Goal: Task Accomplishment & Management: Use online tool/utility

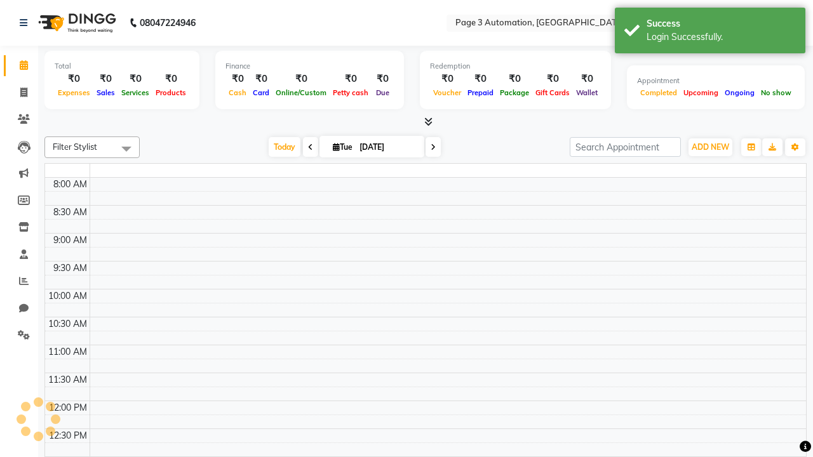
select select "en"
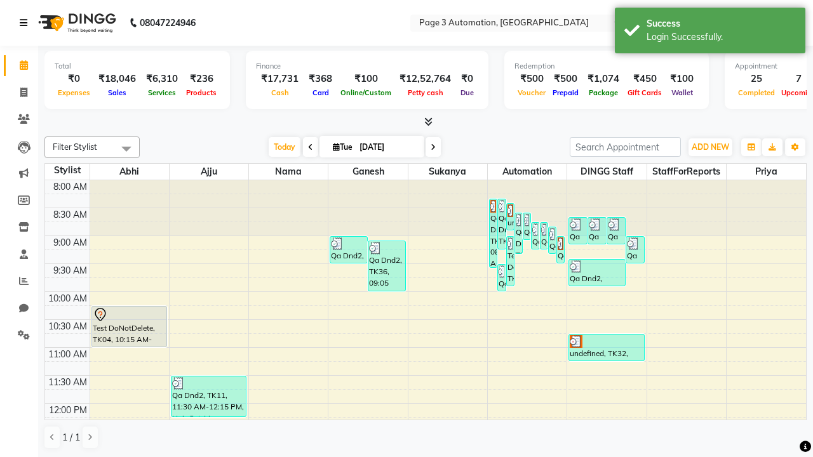
click at [26, 23] on icon at bounding box center [24, 22] width 8 height 9
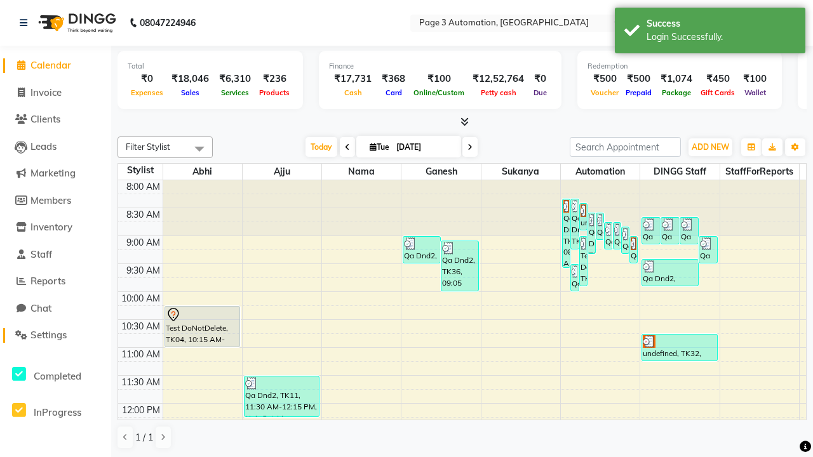
click at [55, 335] on span "Settings" at bounding box center [48, 335] width 36 height 12
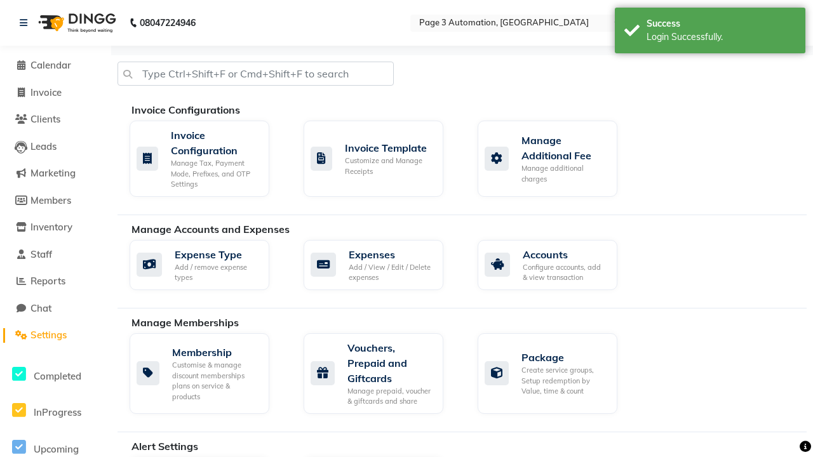
select select "2: 15"
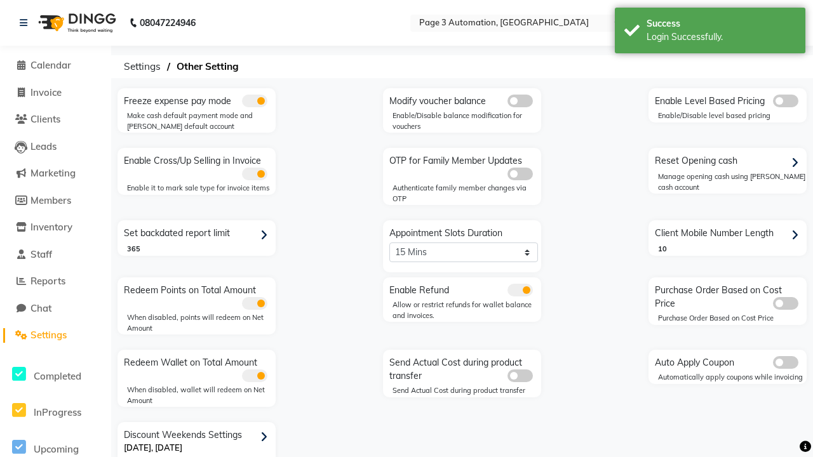
scroll to position [27, 0]
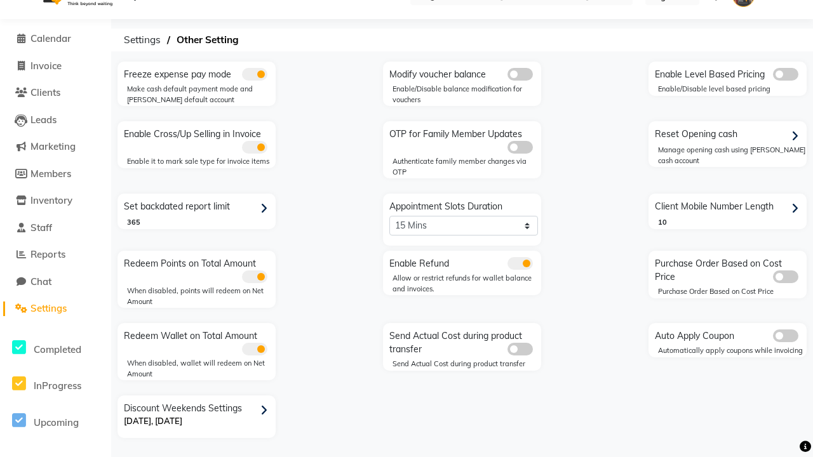
click at [520, 264] on span at bounding box center [520, 263] width 25 height 13
click at [508, 266] on input "checkbox" at bounding box center [508, 266] width 0 height 0
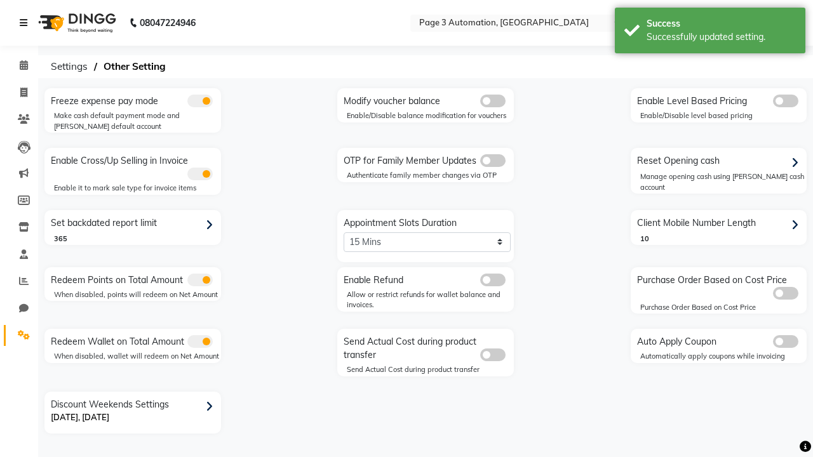
scroll to position [0, 0]
click at [19, 92] on span at bounding box center [24, 93] width 22 height 15
select select "2774"
select select "service"
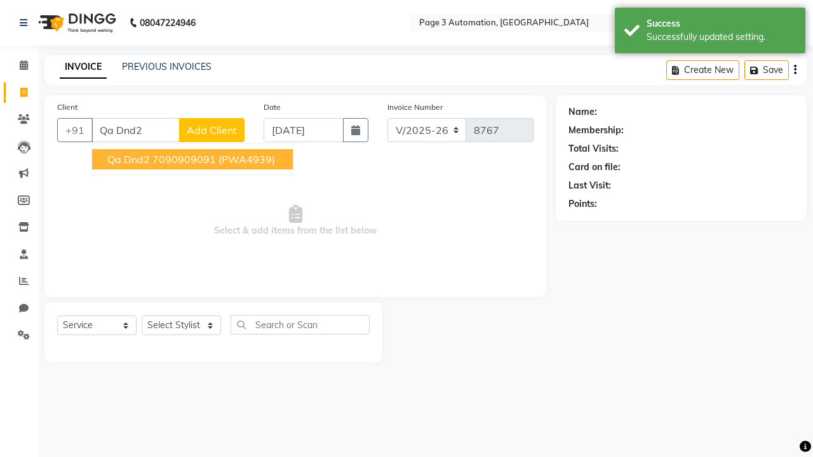
click at [194, 159] on ngb-highlight "7090909091" at bounding box center [184, 159] width 64 height 13
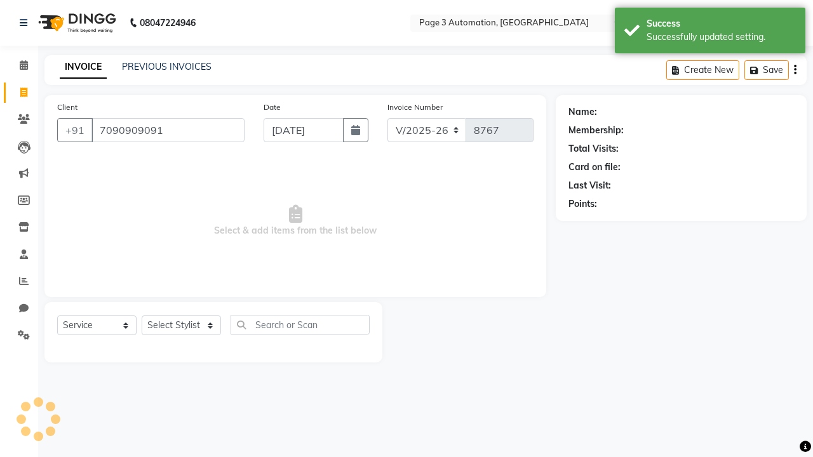
type input "7090909091"
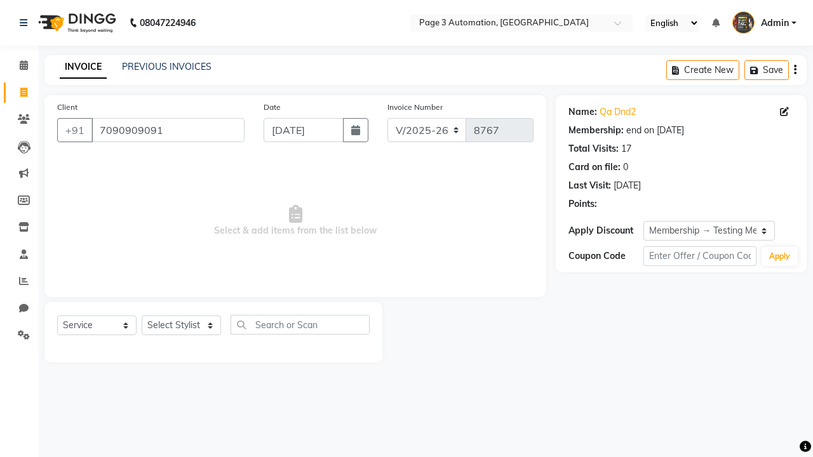
select select "0:"
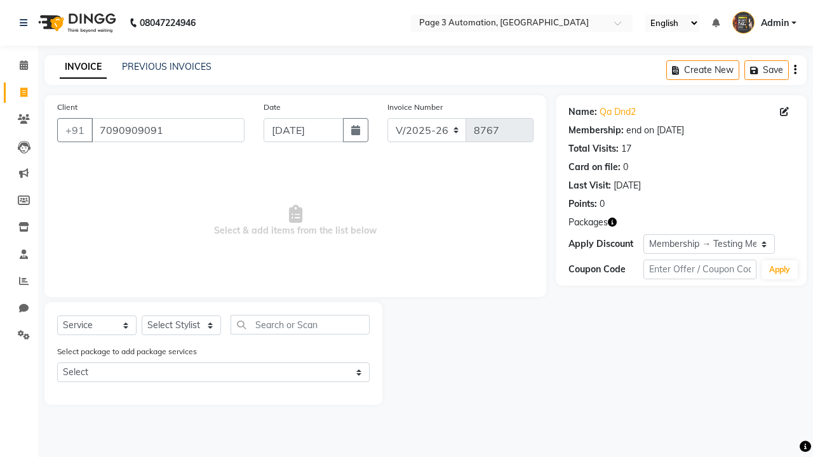
select select "71342"
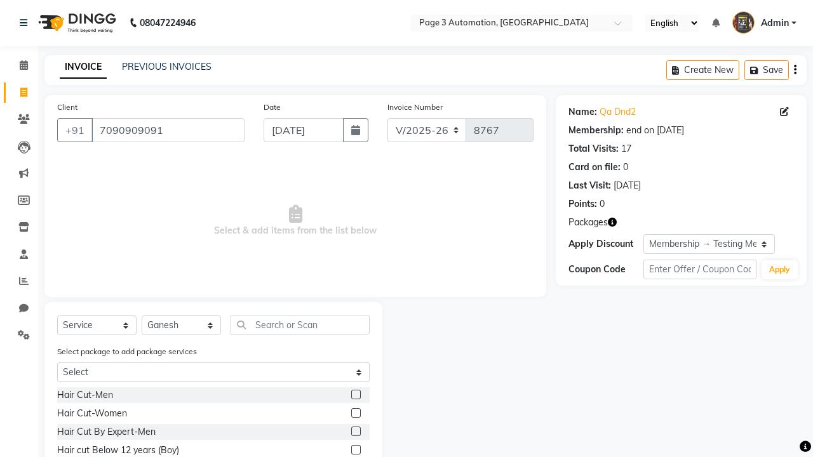
scroll to position [94, 0]
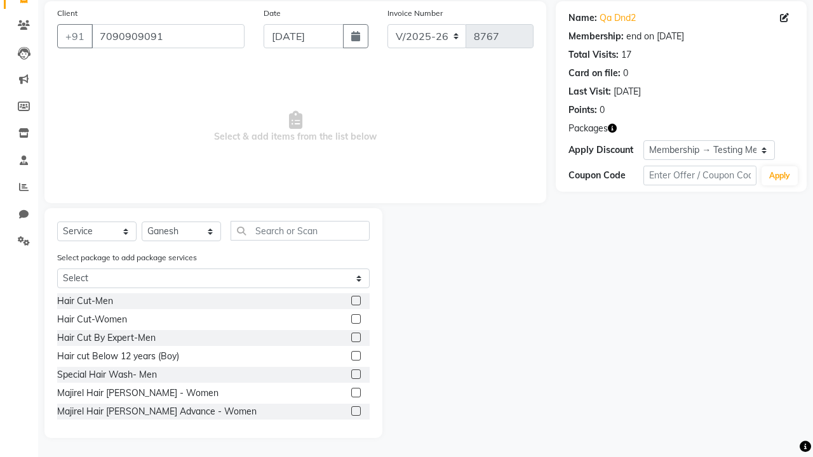
click at [355, 375] on label at bounding box center [356, 375] width 10 height 10
click at [355, 375] on input "checkbox" at bounding box center [355, 375] width 8 height 8
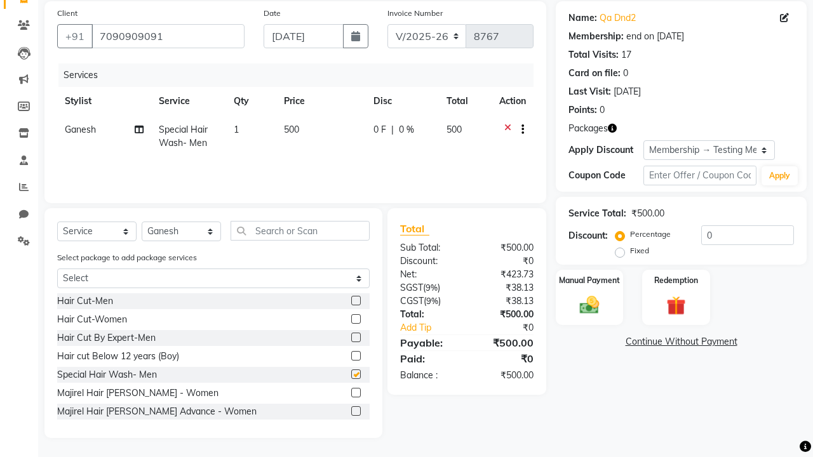
checkbox input "false"
click at [589, 280] on label "Manual Payment" at bounding box center [590, 280] width 64 height 12
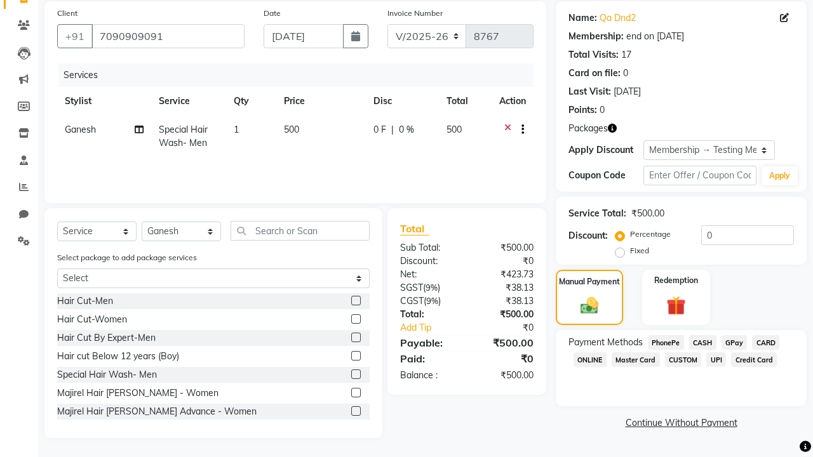
click at [703, 342] on span "CASH" at bounding box center [702, 342] width 27 height 15
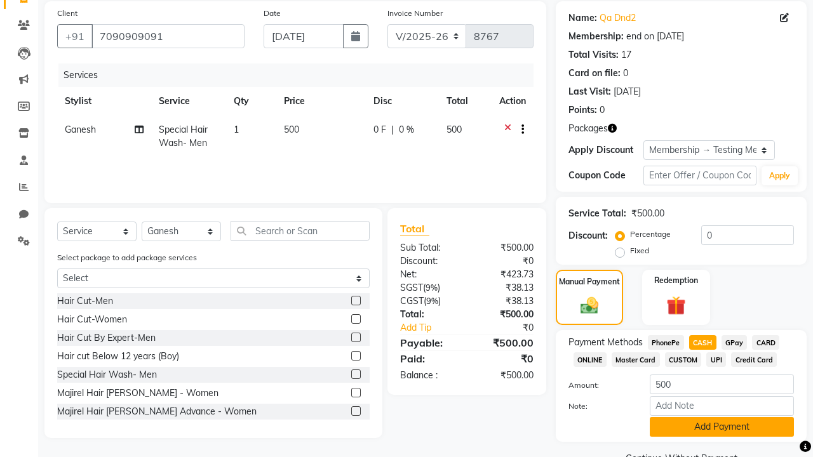
click at [722, 427] on button "Add Payment" at bounding box center [722, 427] width 144 height 20
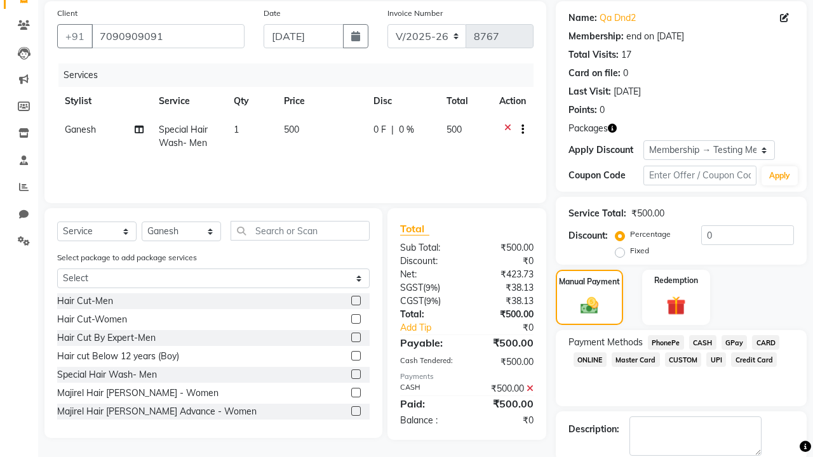
checkbox input "false"
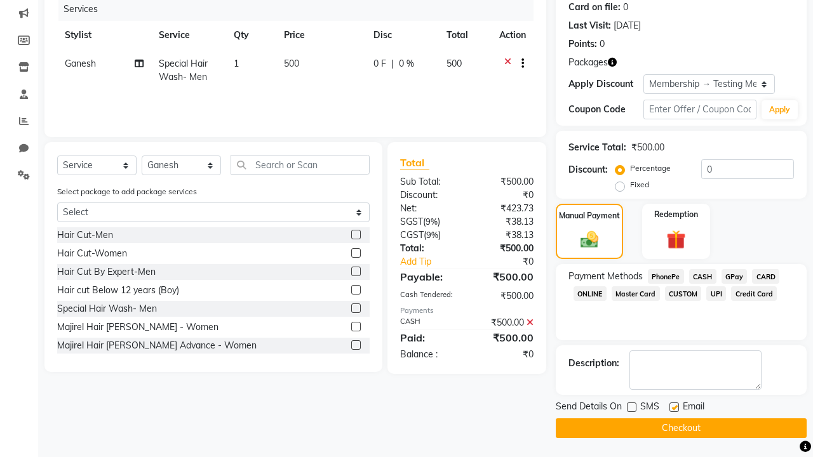
click at [674, 407] on label at bounding box center [674, 408] width 10 height 10
click at [674, 407] on input "checkbox" at bounding box center [673, 408] width 8 height 8
checkbox input "false"
click at [681, 428] on button "Checkout" at bounding box center [681, 429] width 251 height 20
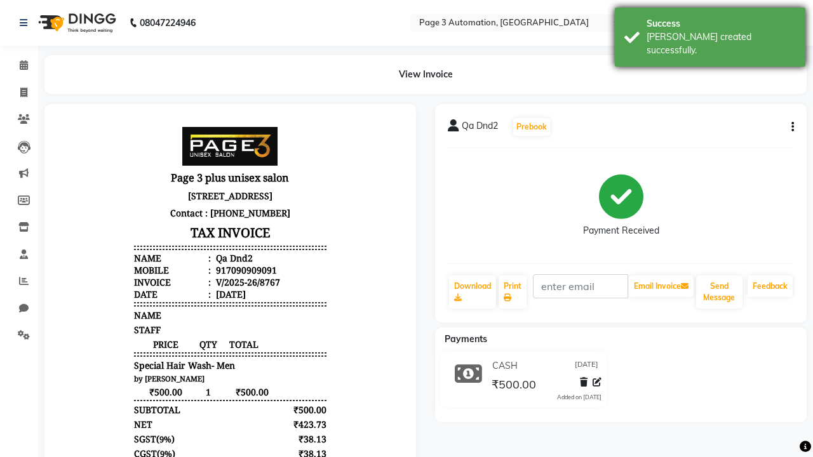
click at [710, 32] on div "[PERSON_NAME] created successfully." at bounding box center [721, 43] width 149 height 27
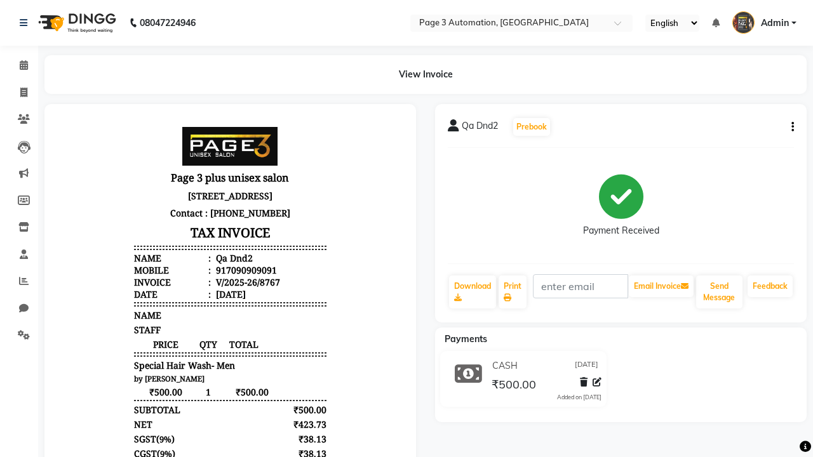
click at [790, 127] on button "button" at bounding box center [790, 127] width 8 height 13
